Goal: Information Seeking & Learning: Check status

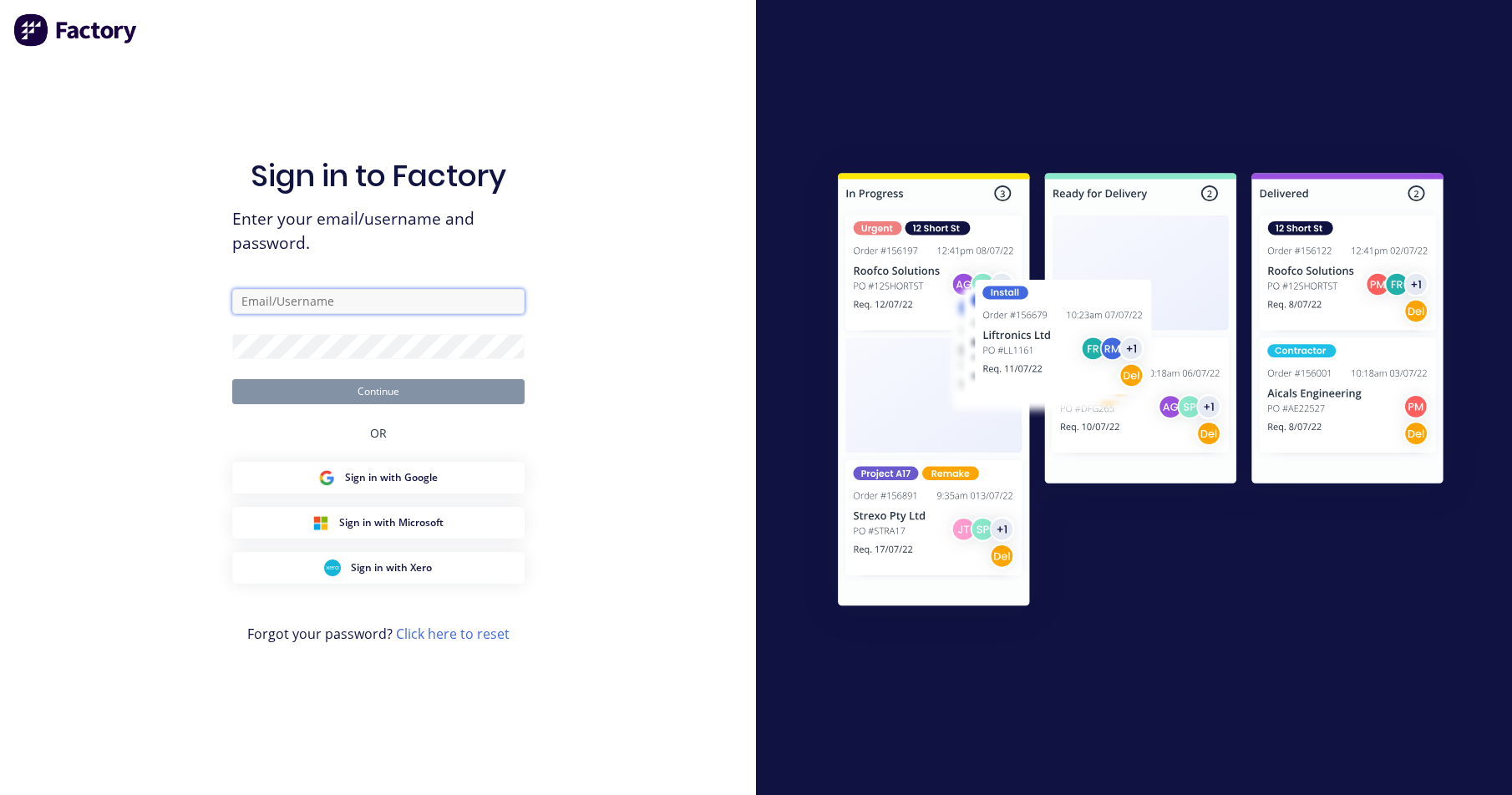
type input "[PERSON_NAME][EMAIL_ADDRESS][DOMAIN_NAME]"
click at [412, 384] on button "Continue" at bounding box center [378, 391] width 292 height 25
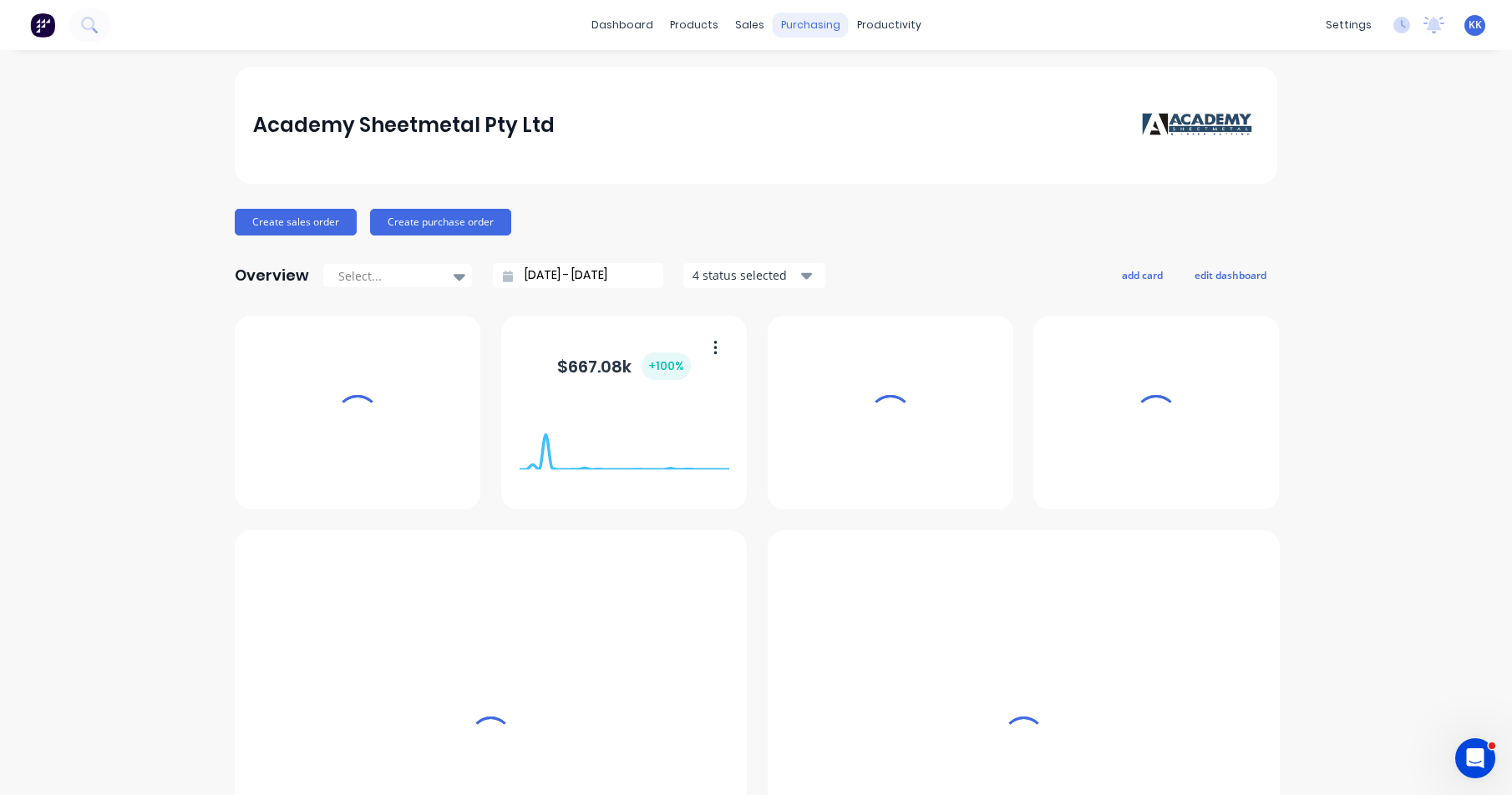
click at [783, 24] on div "purchasing" at bounding box center [811, 24] width 76 height 25
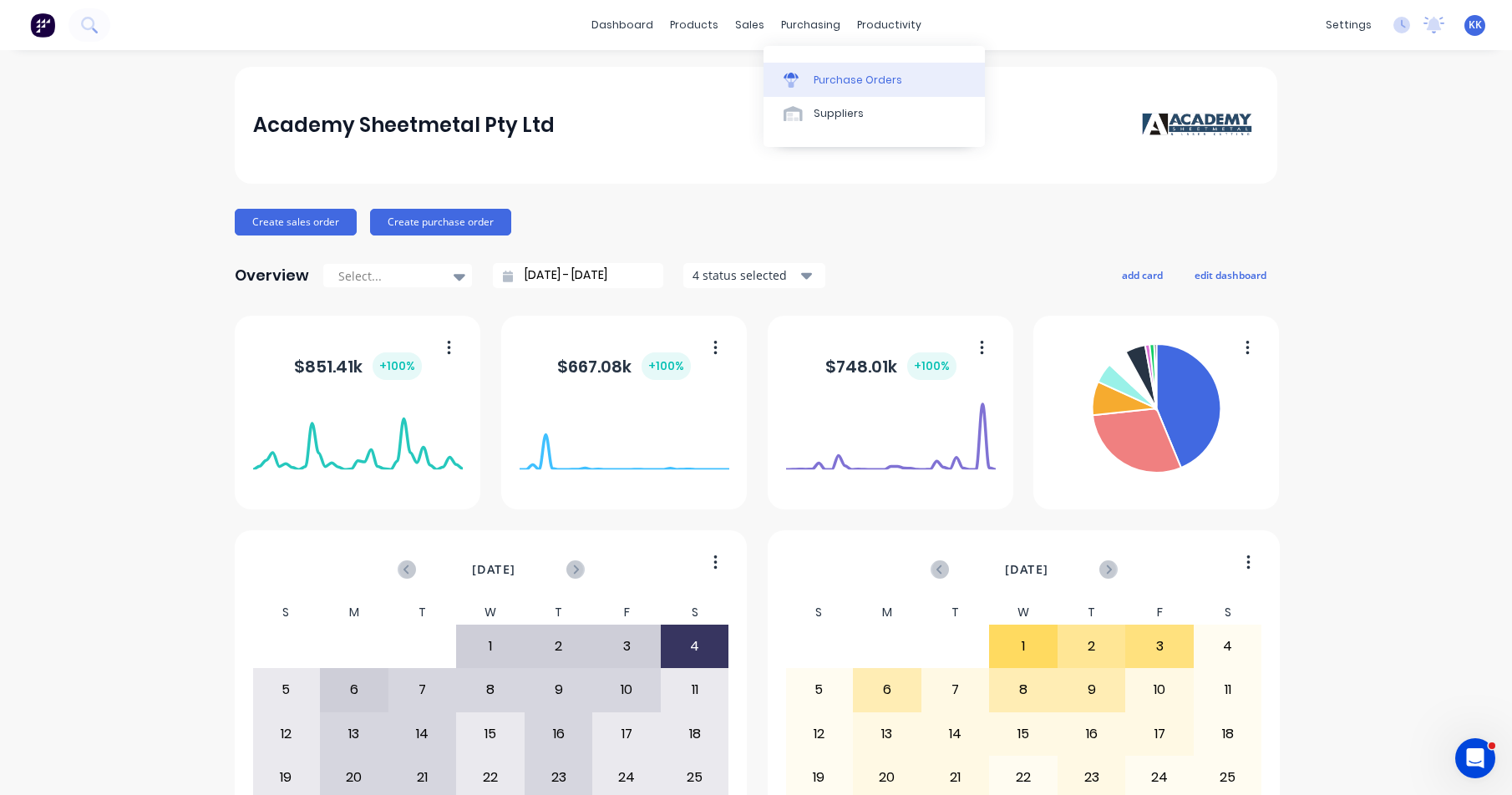
click at [833, 78] on div "Purchase Orders" at bounding box center [858, 80] width 88 height 15
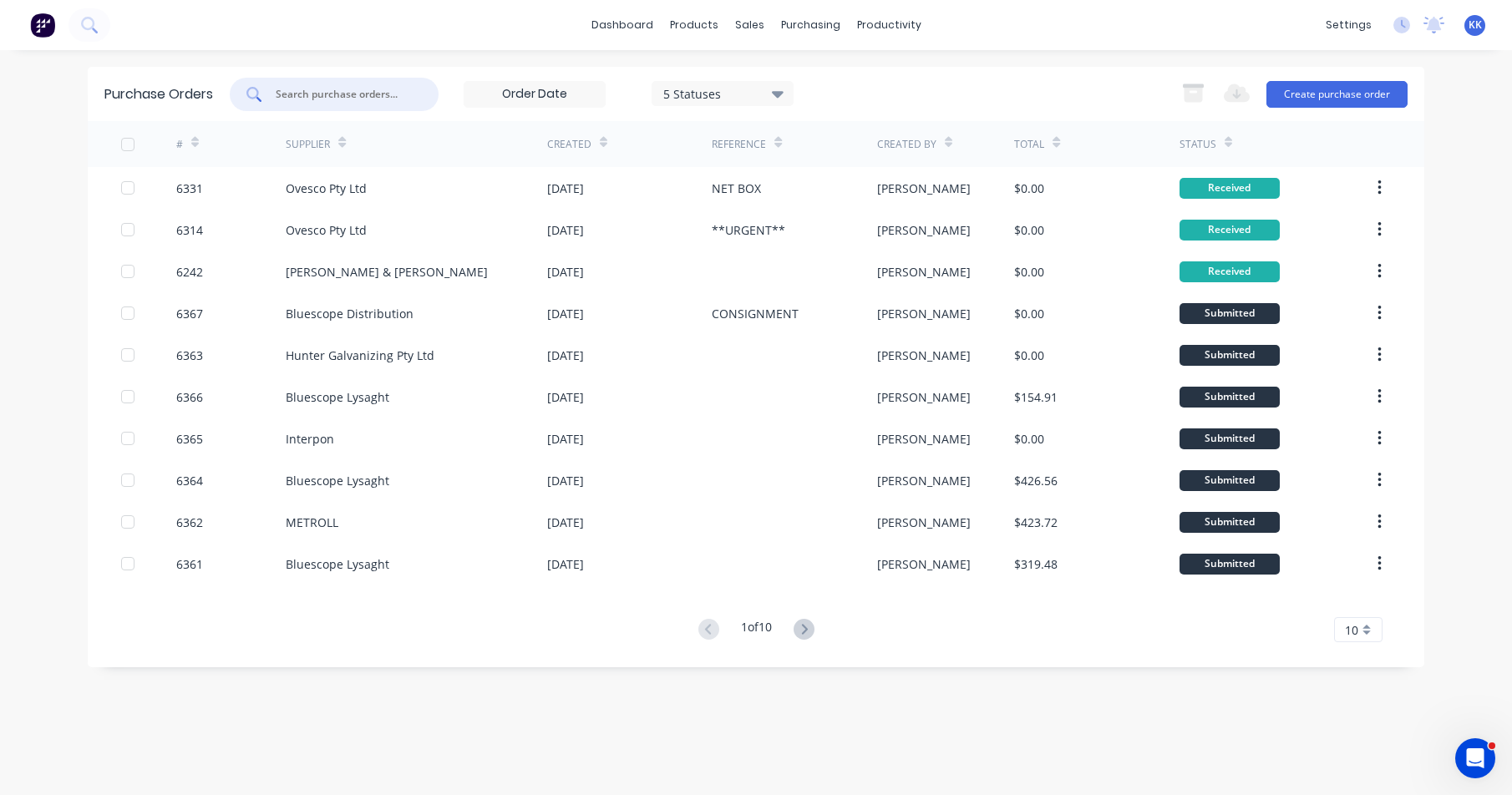
click at [288, 99] on input "text" at bounding box center [342, 94] width 138 height 17
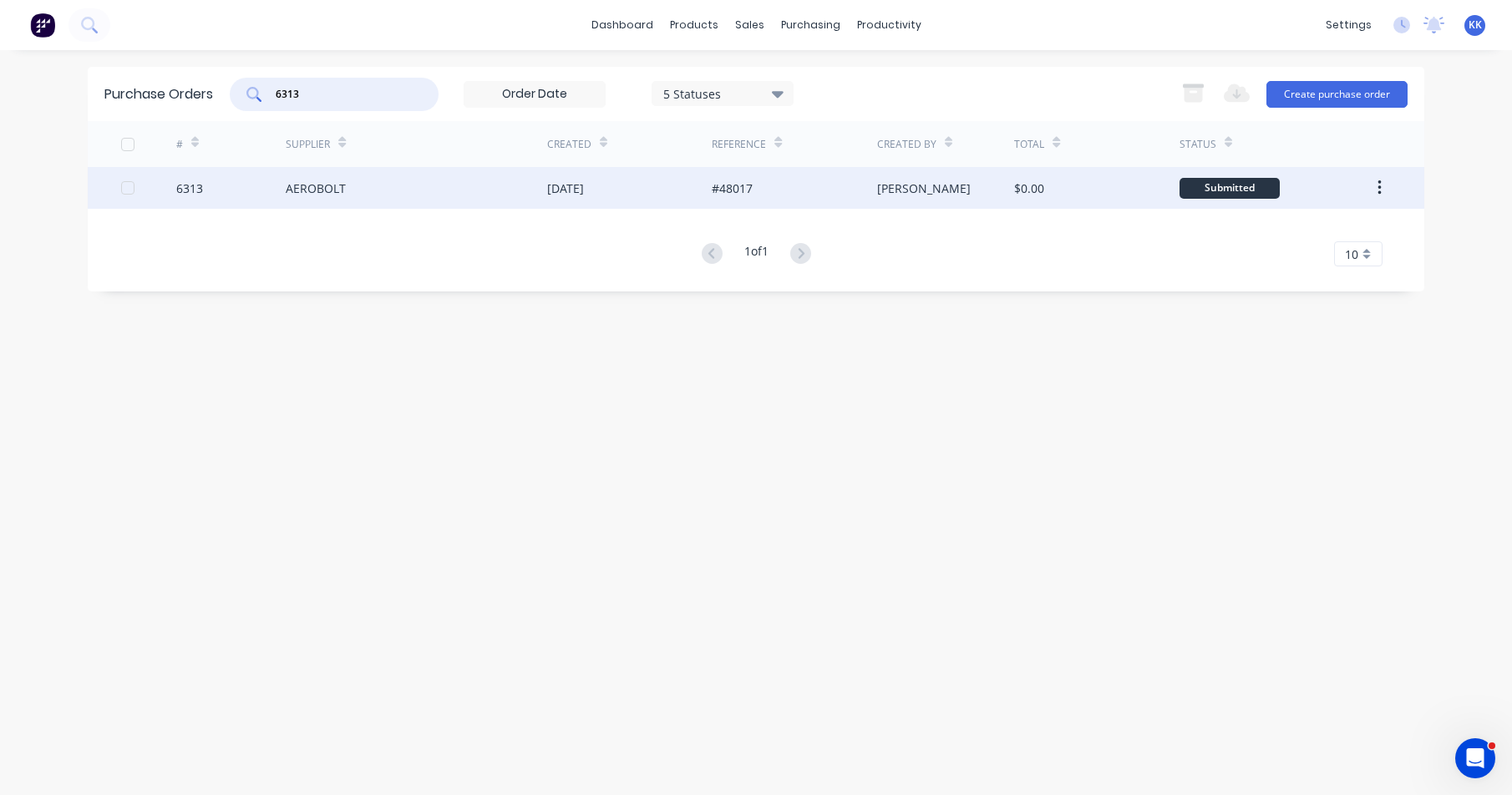
type input "6313"
click at [419, 191] on div "AEROBOLT" at bounding box center [417, 188] width 261 height 41
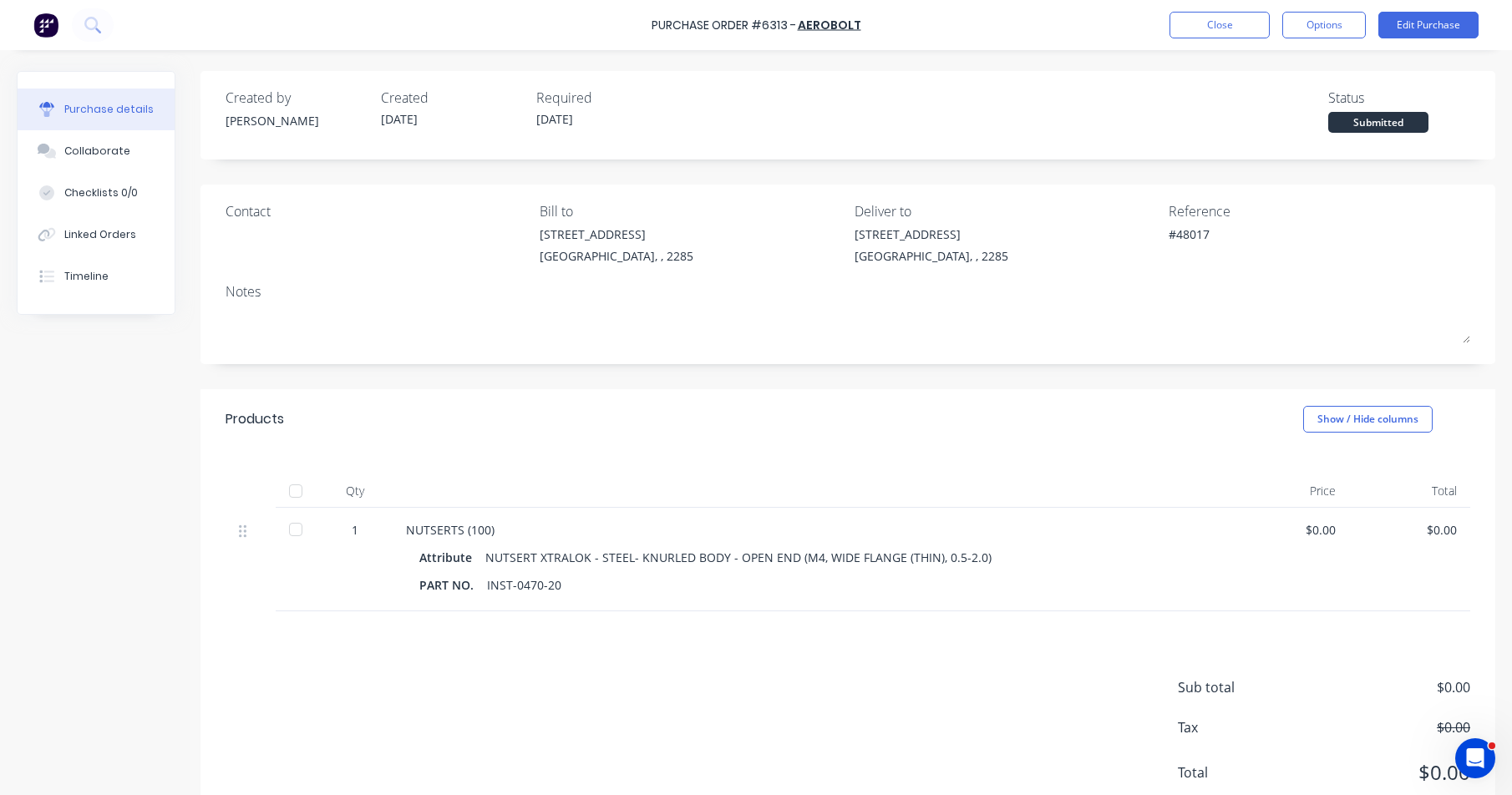
click at [296, 488] on div at bounding box center [296, 491] width 34 height 34
click at [1228, 23] on button "Close" at bounding box center [1219, 24] width 101 height 26
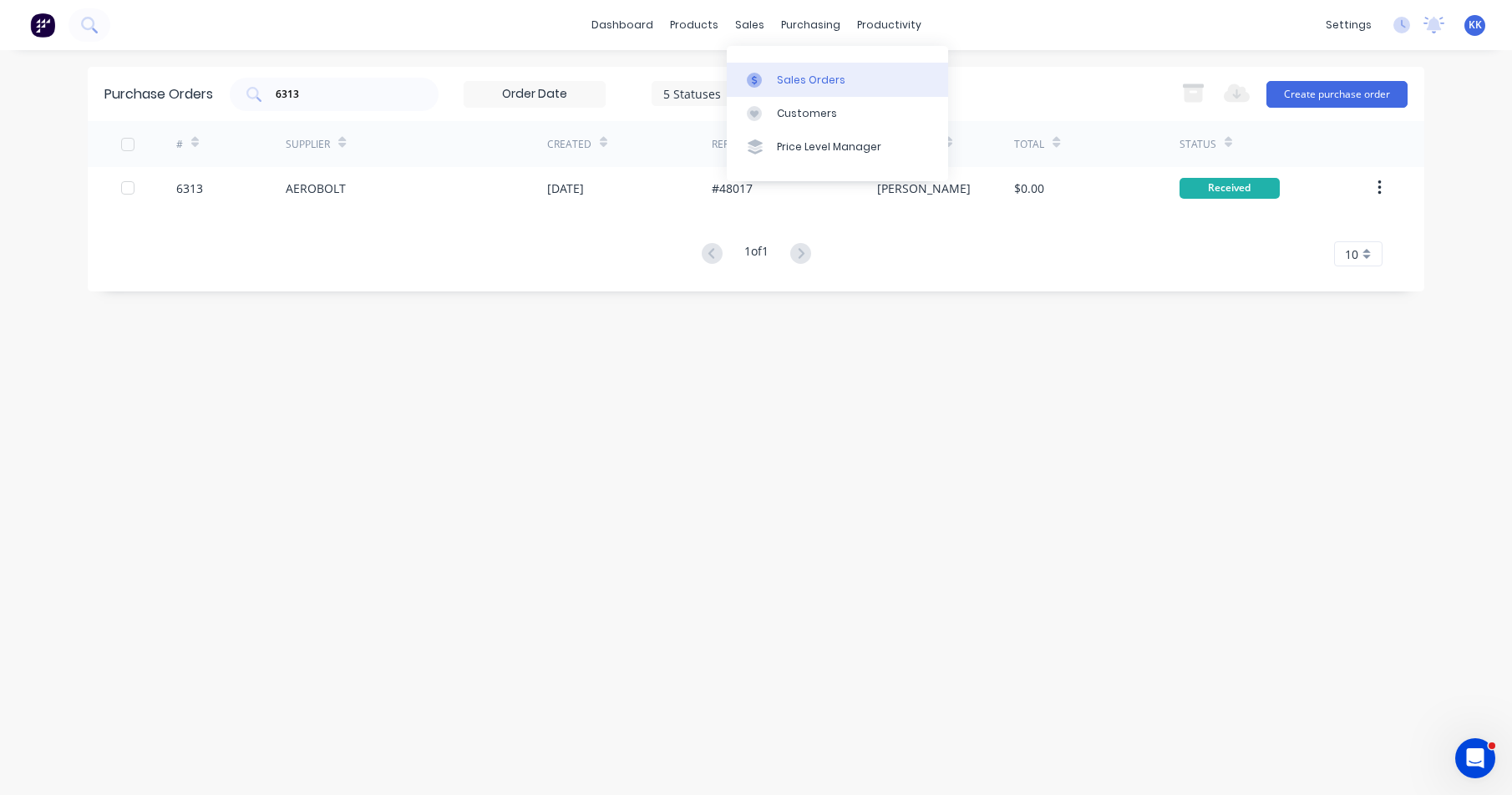
click at [762, 70] on link "Sales Orders" at bounding box center [837, 80] width 221 height 34
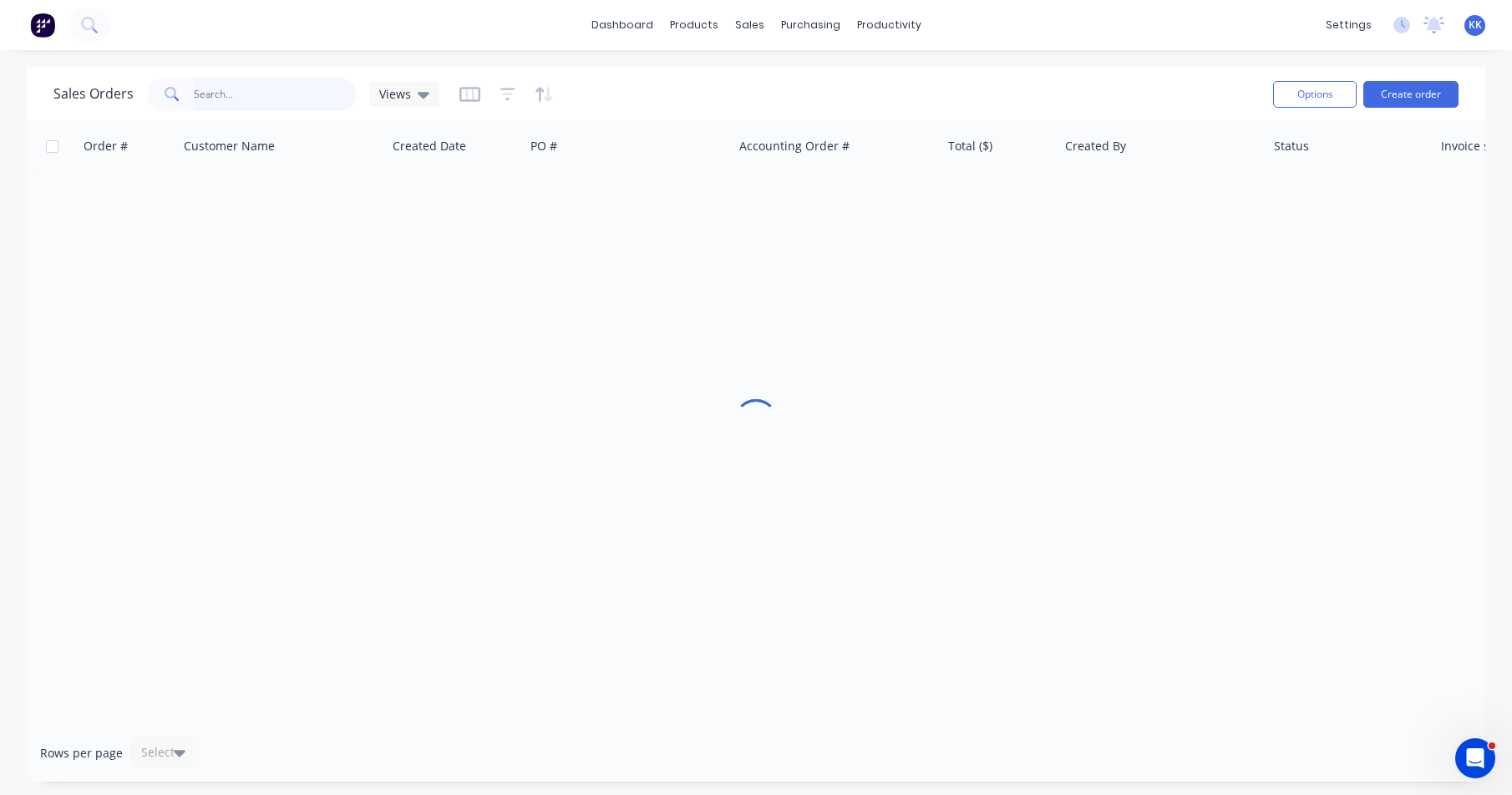
click at [256, 91] on input "text" at bounding box center [275, 95] width 163 height 34
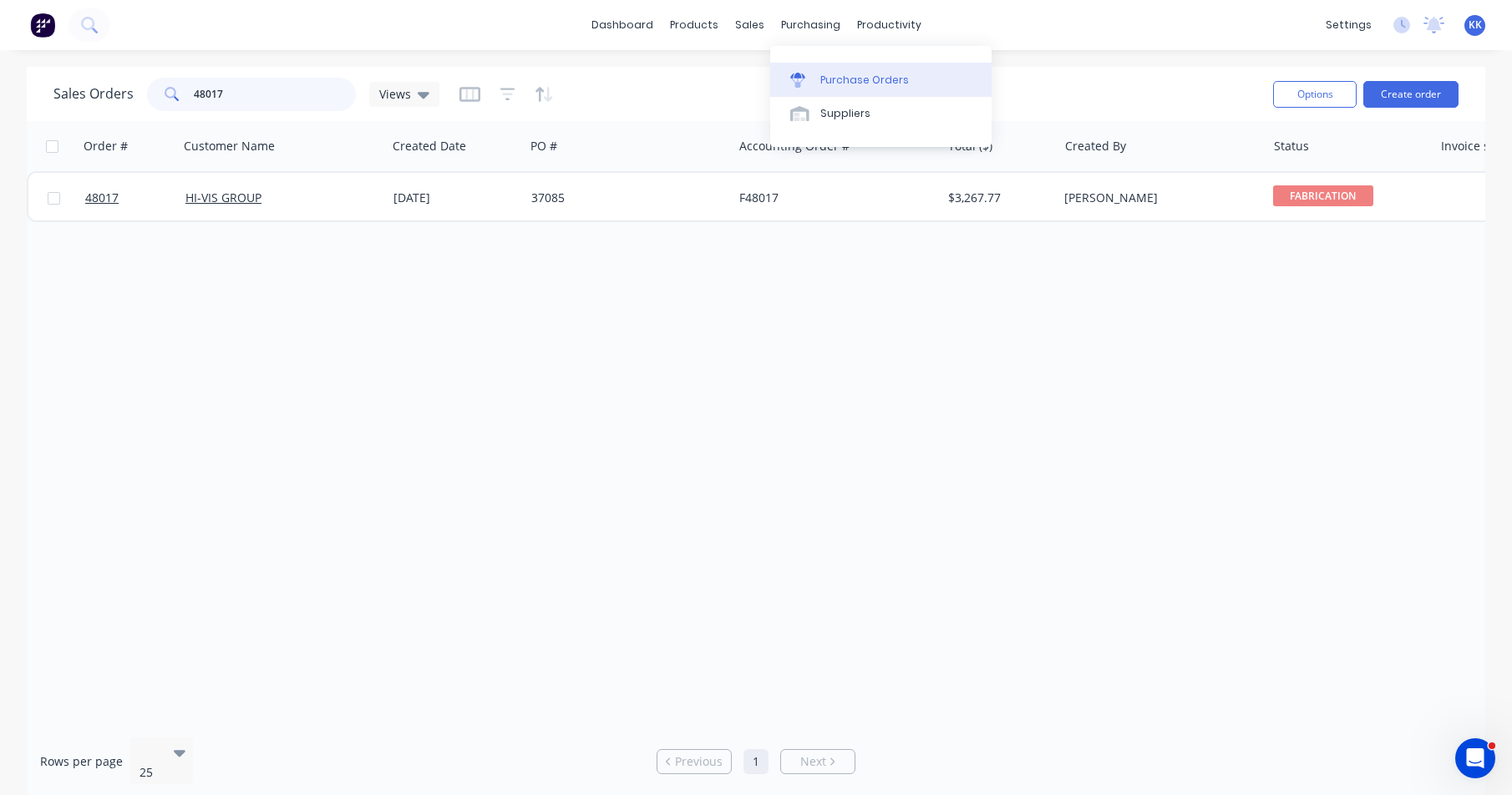
type input "48017"
click at [835, 68] on link "Purchase Orders" at bounding box center [880, 80] width 221 height 34
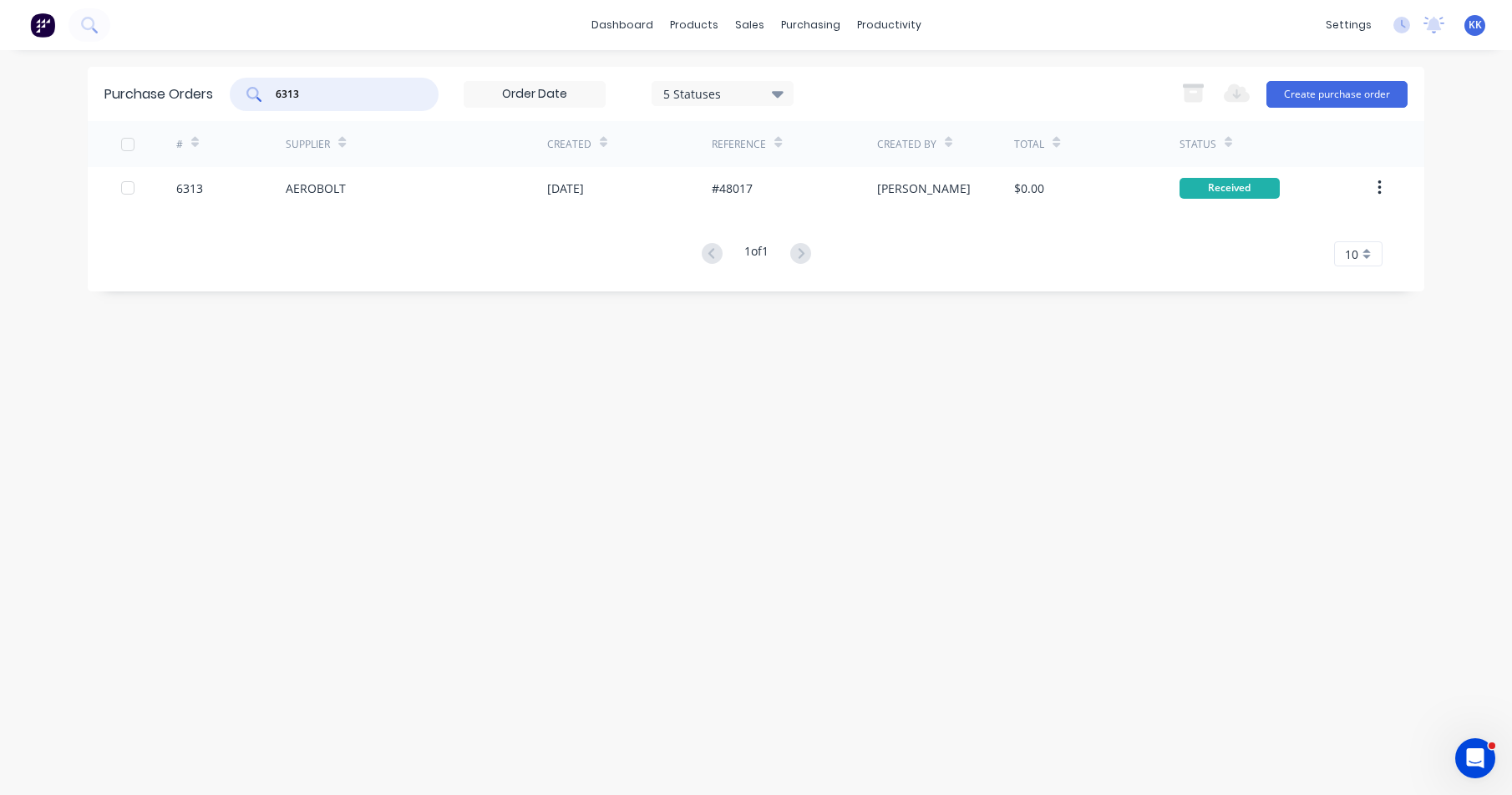
drag, startPoint x: 299, startPoint y: 95, endPoint x: 273, endPoint y: 86, distance: 27.5
click at [273, 86] on div "6313" at bounding box center [334, 95] width 209 height 34
type input "6295"
click at [438, 205] on div "LOGIES BLASTINGS & COATINGS" at bounding box center [417, 188] width 261 height 41
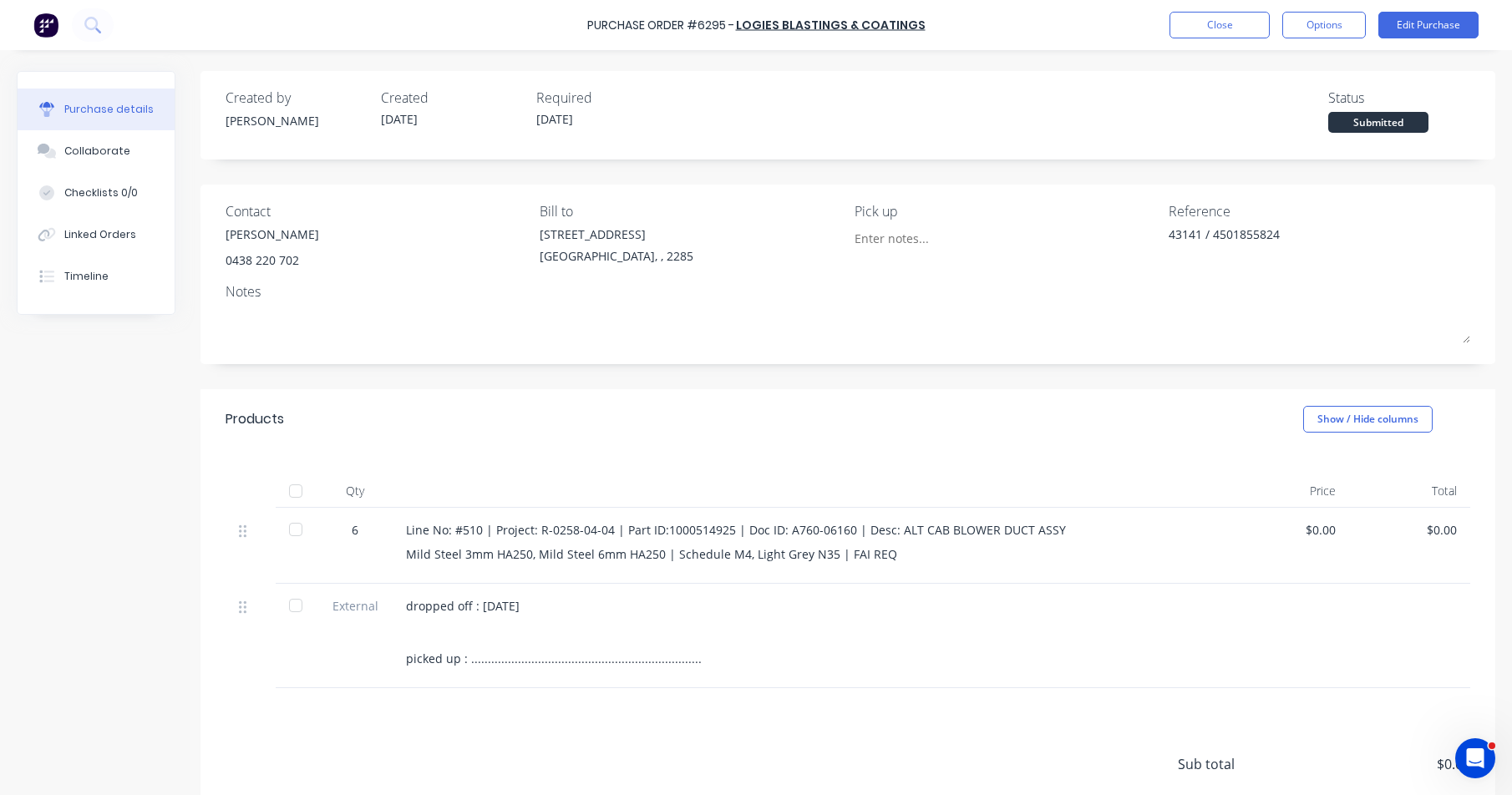
click at [294, 489] on div at bounding box center [296, 491] width 34 height 34
click at [1205, 31] on button "Close" at bounding box center [1219, 24] width 101 height 26
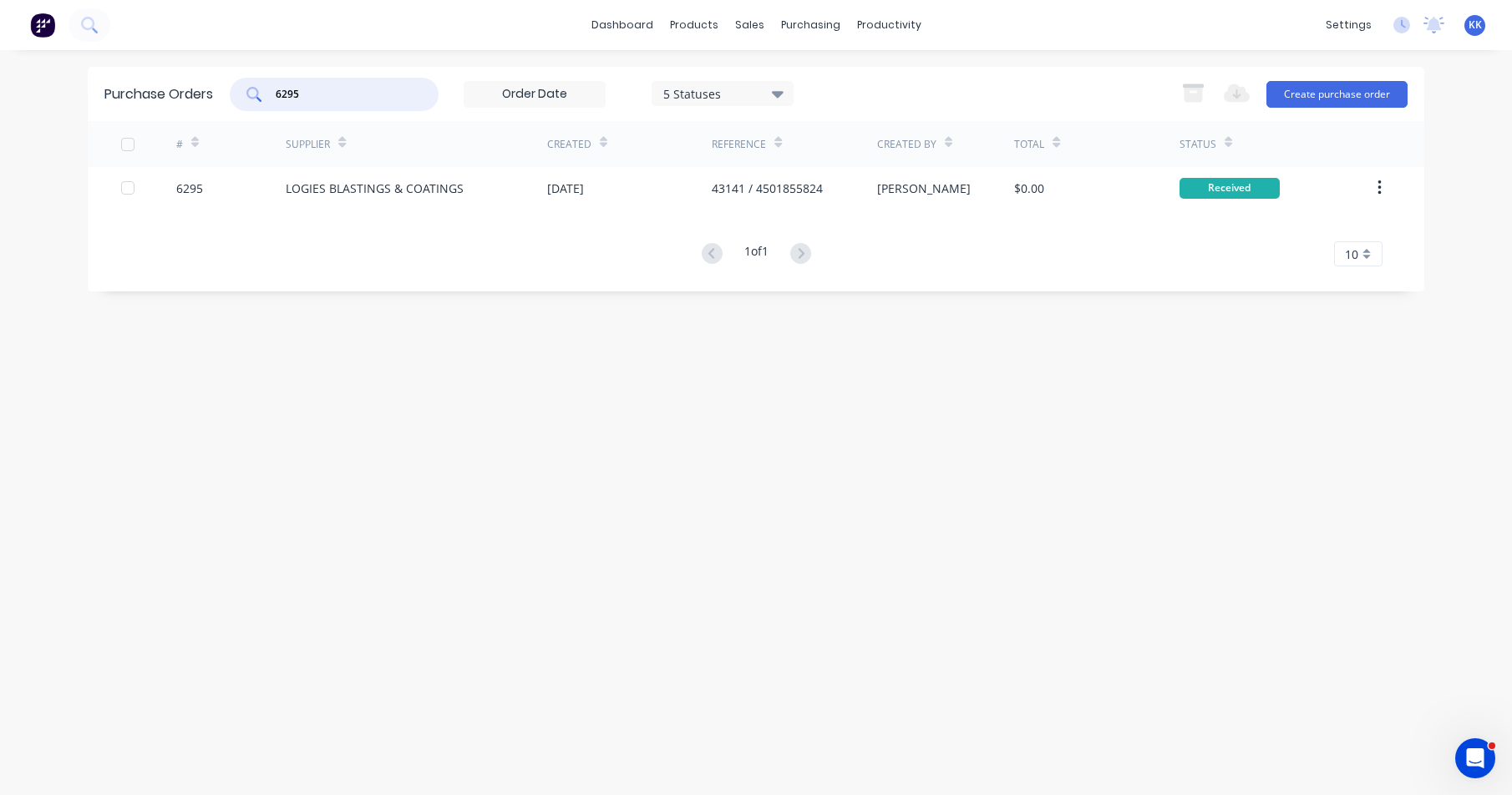
drag, startPoint x: 296, startPoint y: 88, endPoint x: 276, endPoint y: 88, distance: 20.0
click at [276, 88] on input "6295" at bounding box center [342, 94] width 138 height 17
type input "6304"
click at [496, 192] on div "LOGIES BLASTINGS & COATINGS" at bounding box center [417, 188] width 261 height 41
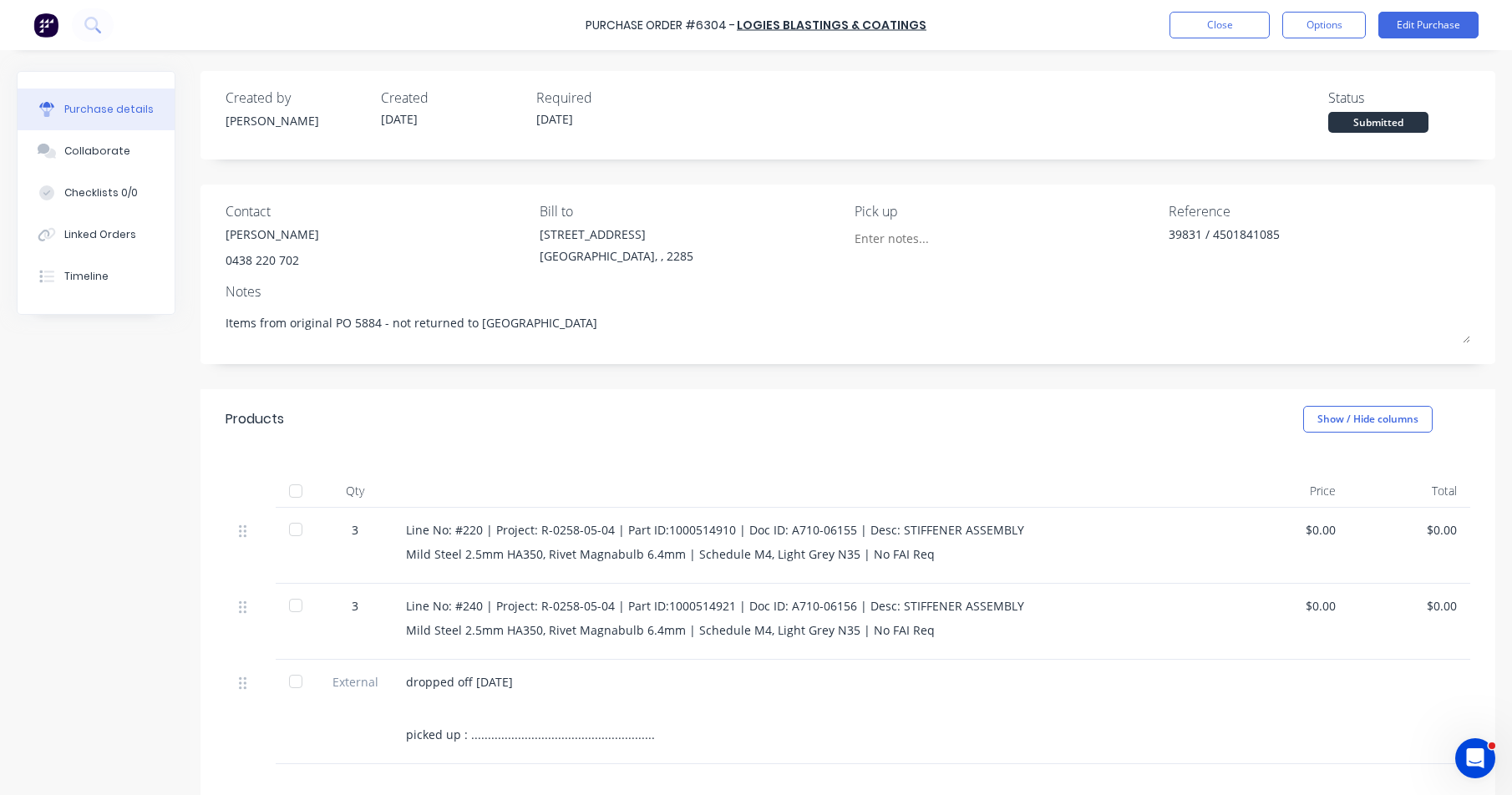
click at [293, 490] on div at bounding box center [296, 491] width 34 height 34
click at [1228, 26] on button "Close" at bounding box center [1219, 24] width 101 height 26
